Goal: Task Accomplishment & Management: Manage account settings

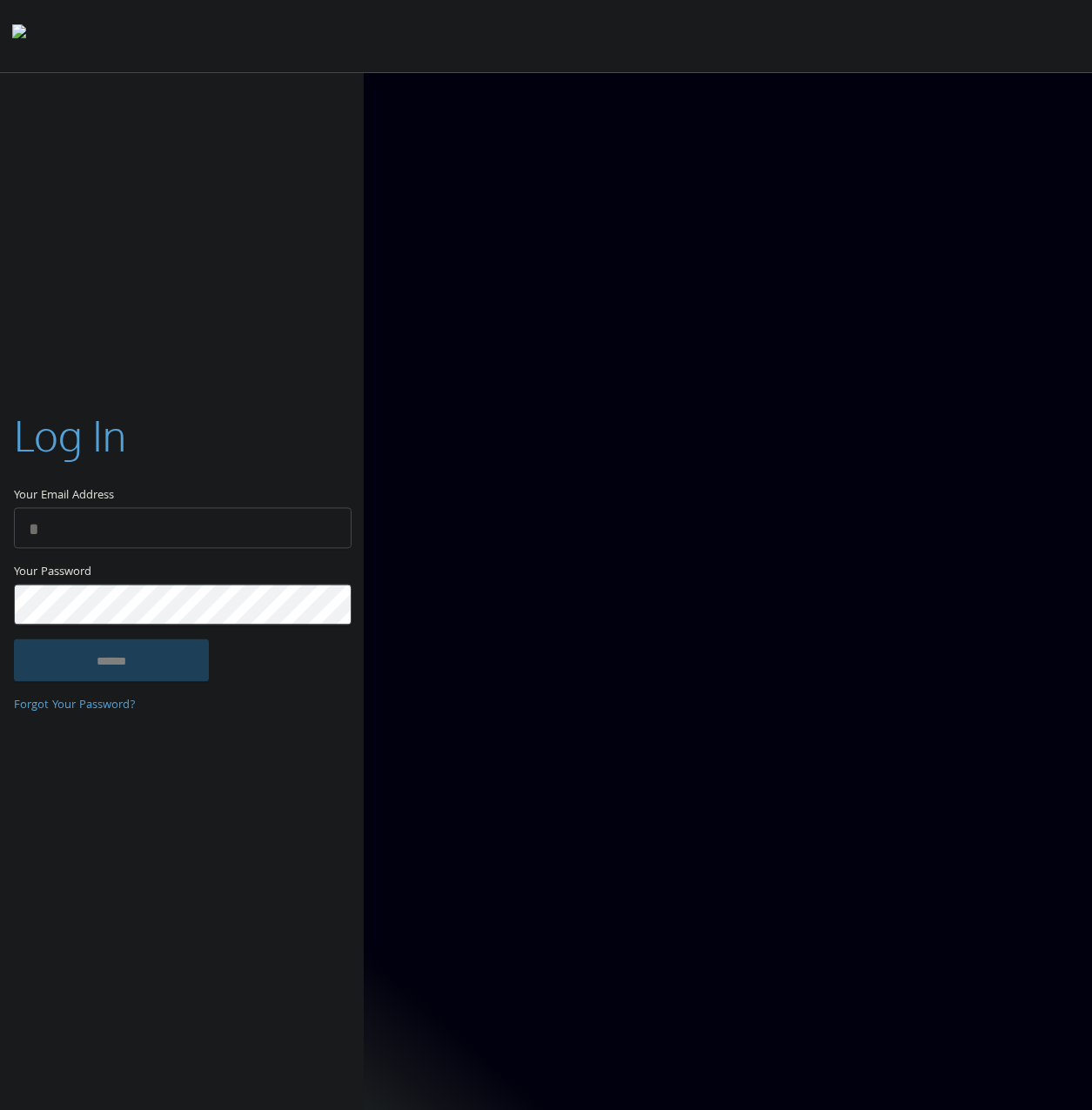
type input "**********"
click at [172, 652] on input "******" at bounding box center [111, 660] width 195 height 42
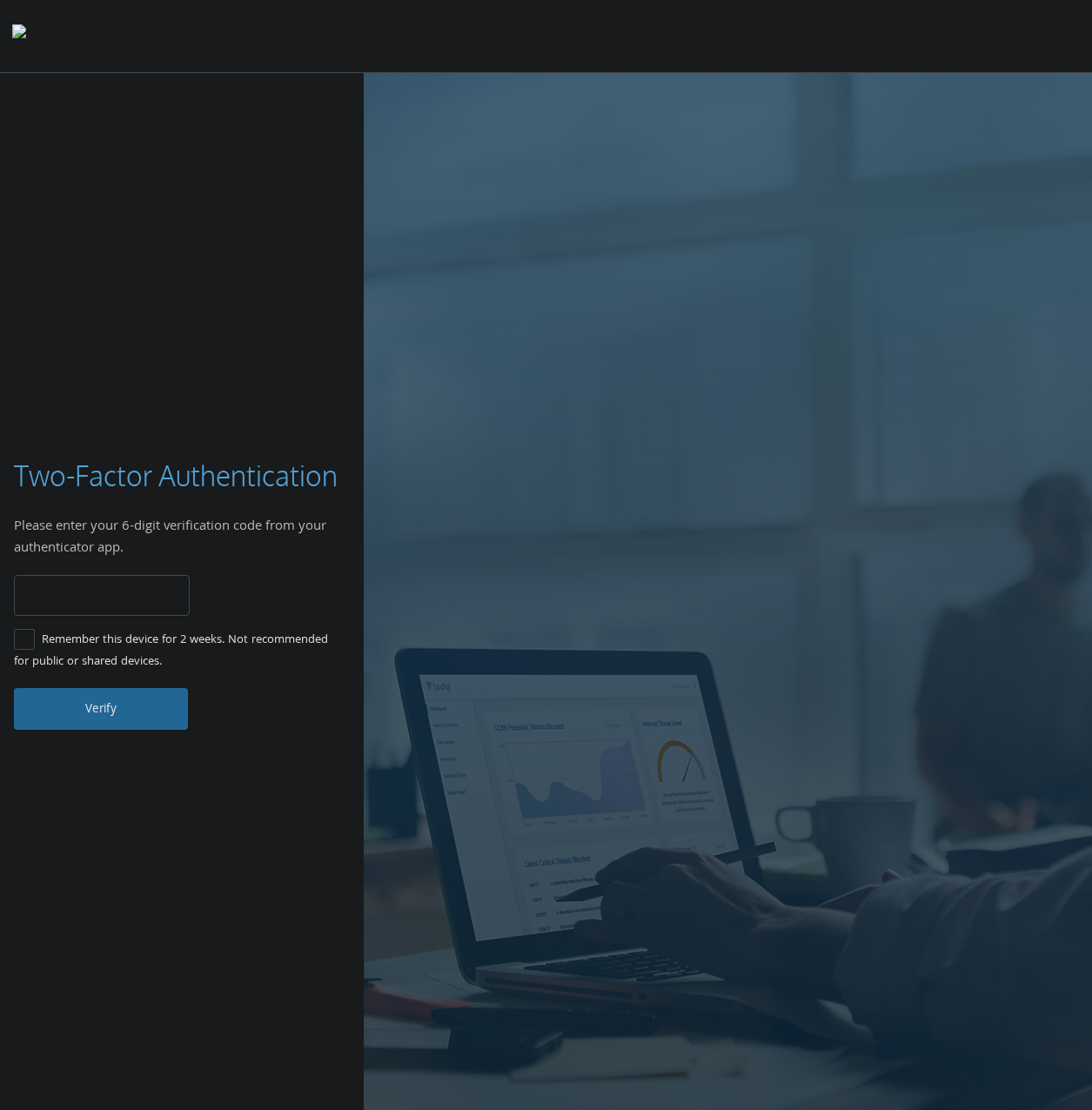
click at [136, 596] on input "number" at bounding box center [101, 595] width 175 height 41
type input "******"
